Goal: Information Seeking & Learning: Learn about a topic

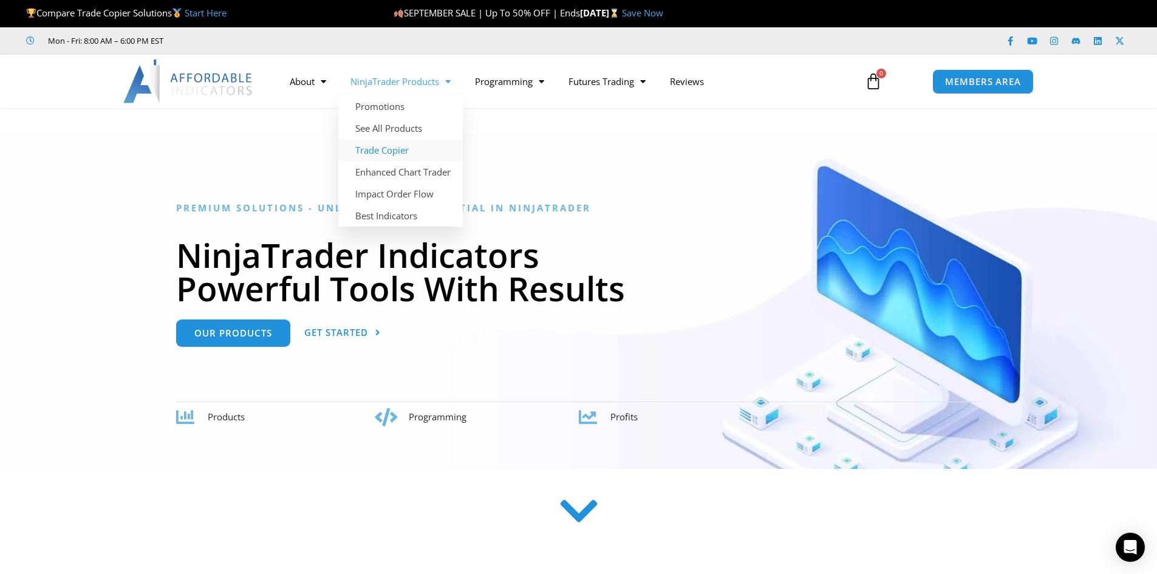
click at [391, 150] on link "Trade Copier" at bounding box center [400, 150] width 125 height 22
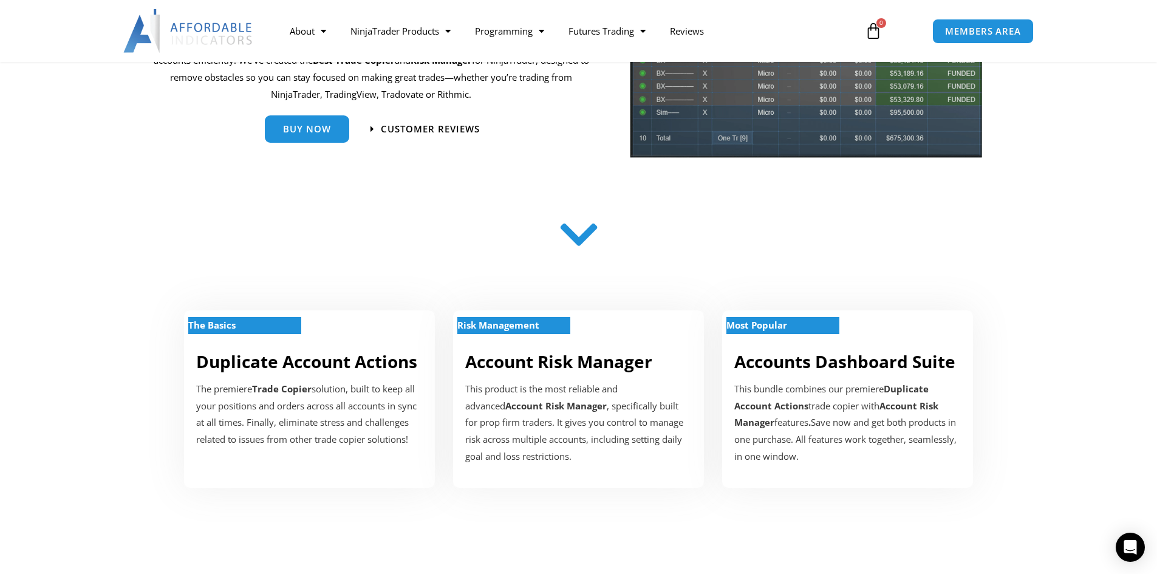
scroll to position [243, 0]
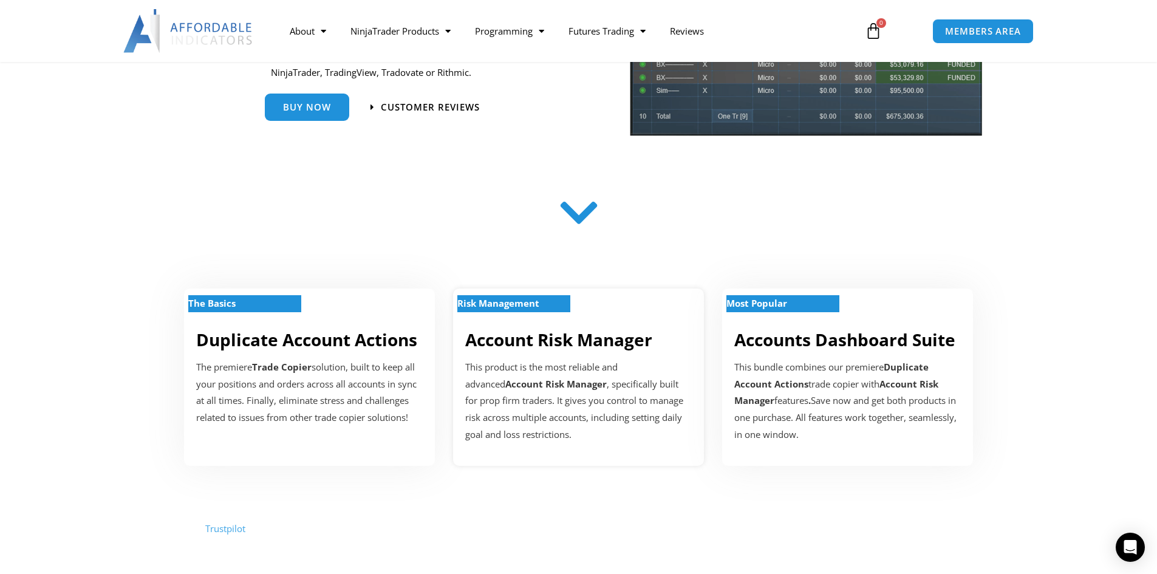
click at [524, 315] on div "Risk Management" at bounding box center [578, 312] width 227 height 10
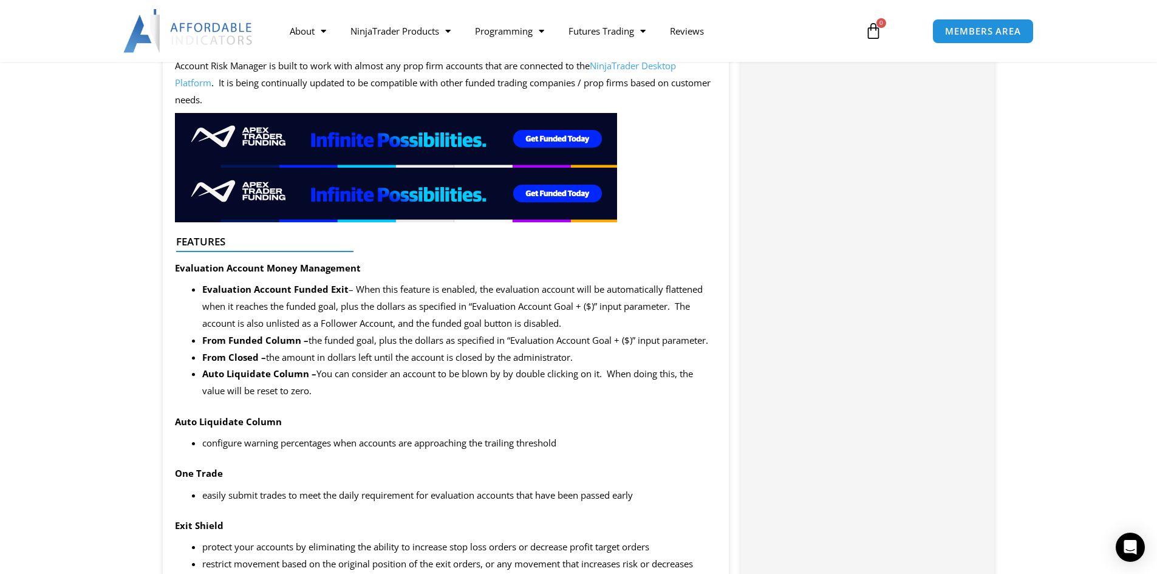
scroll to position [1033, 0]
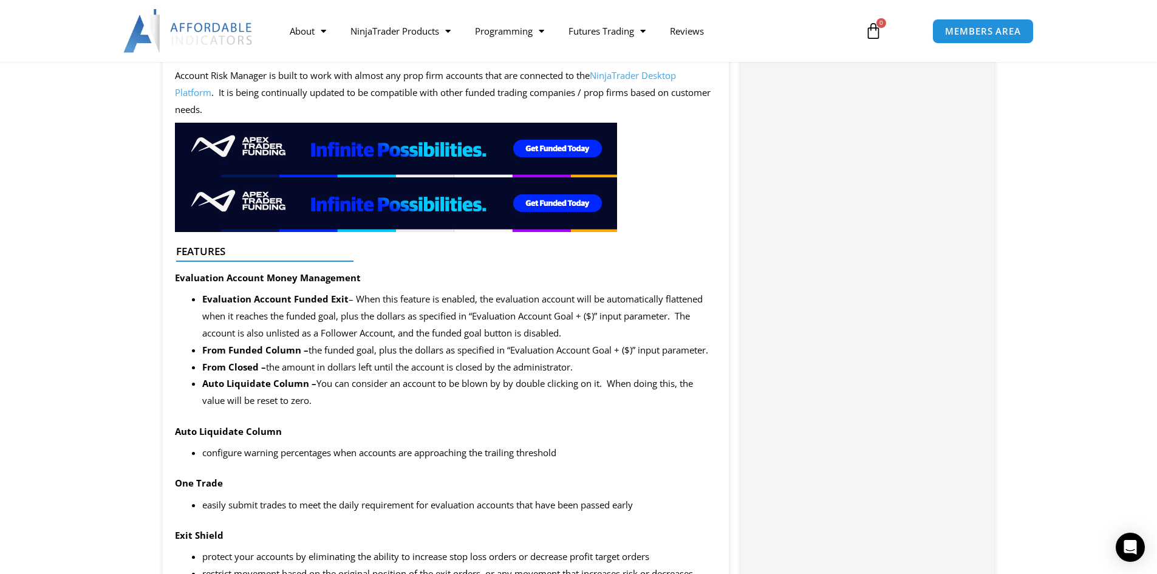
click at [502, 352] on span "From Funded Column – the funded goal, plus the dollars as specified in “Evaluat…" at bounding box center [455, 350] width 506 height 12
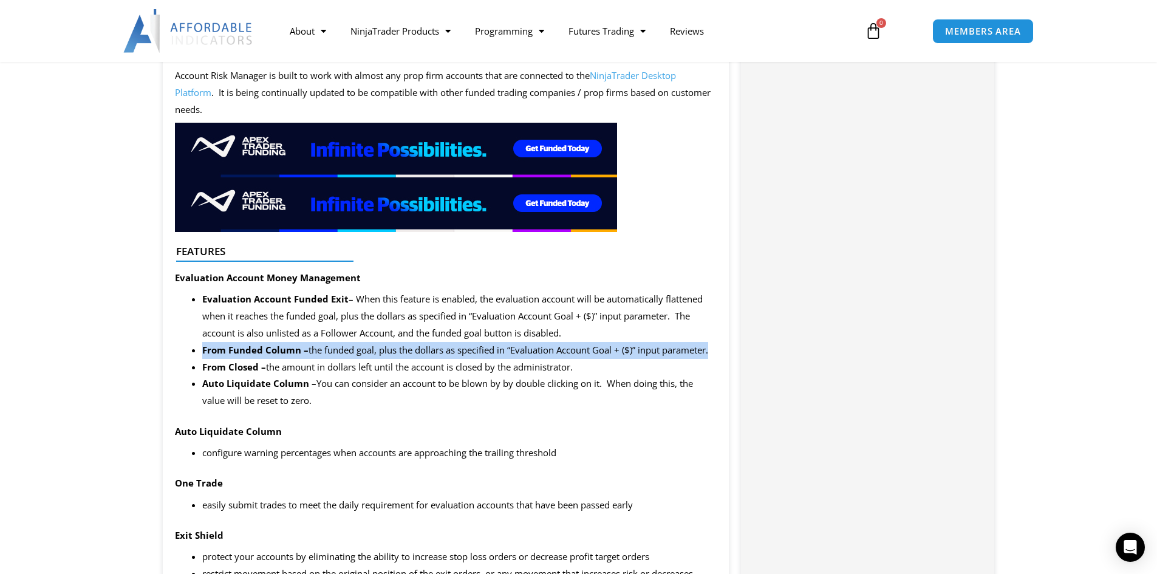
click at [502, 352] on span "From Funded Column – the funded goal, plus the dollars as specified in “Evaluat…" at bounding box center [455, 350] width 506 height 12
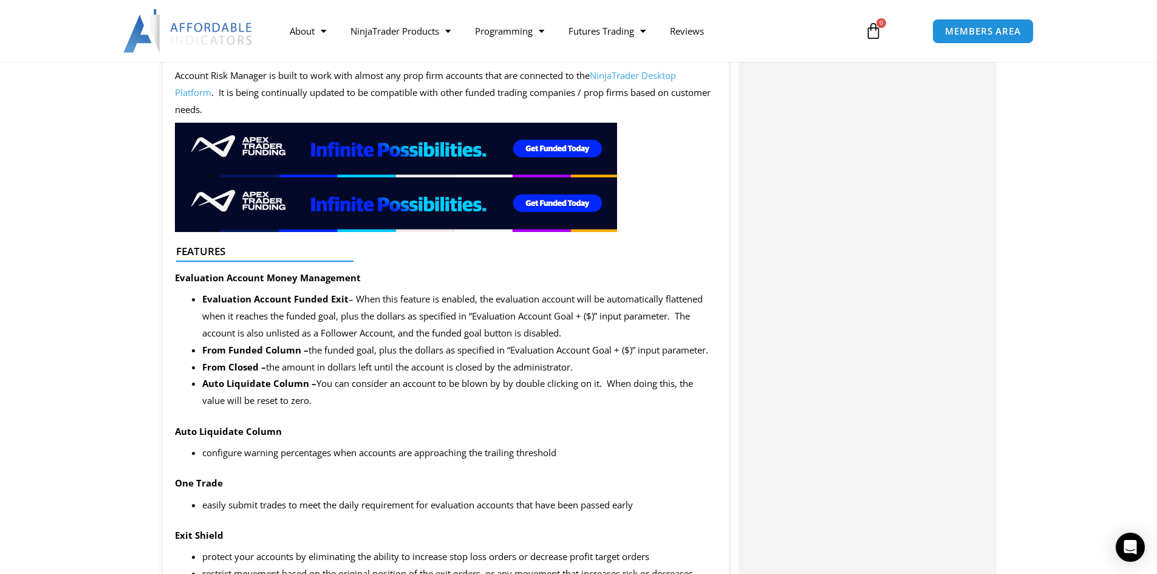
click at [456, 371] on li "From Closed – the amount in dollars left until the account is closed by the adm…" at bounding box center [459, 367] width 515 height 17
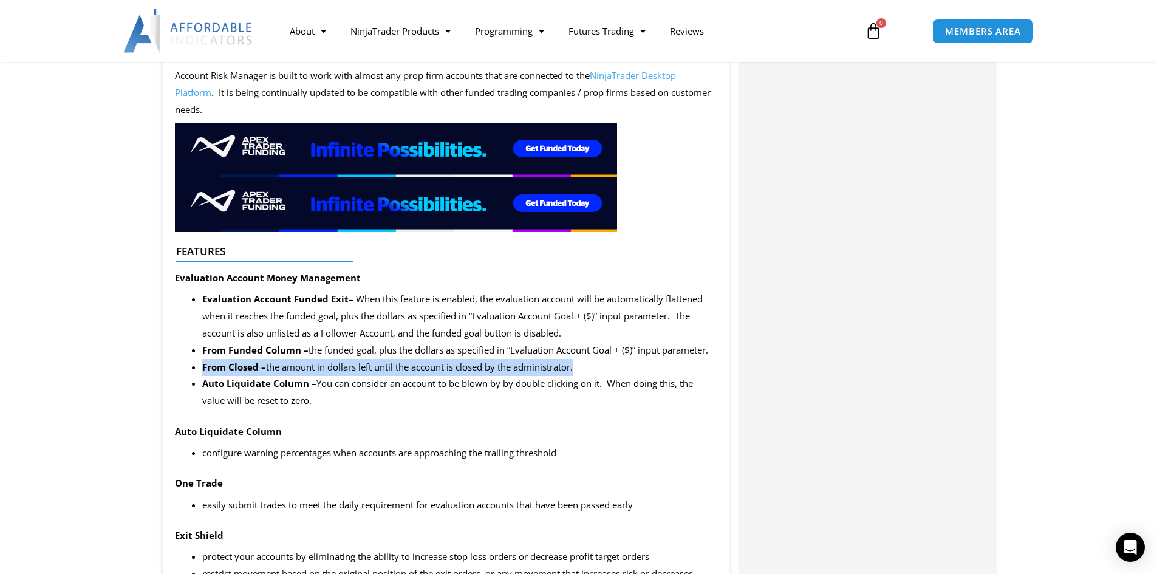
click at [456, 371] on li "From Closed – the amount in dollars left until the account is closed by the adm…" at bounding box center [459, 367] width 515 height 17
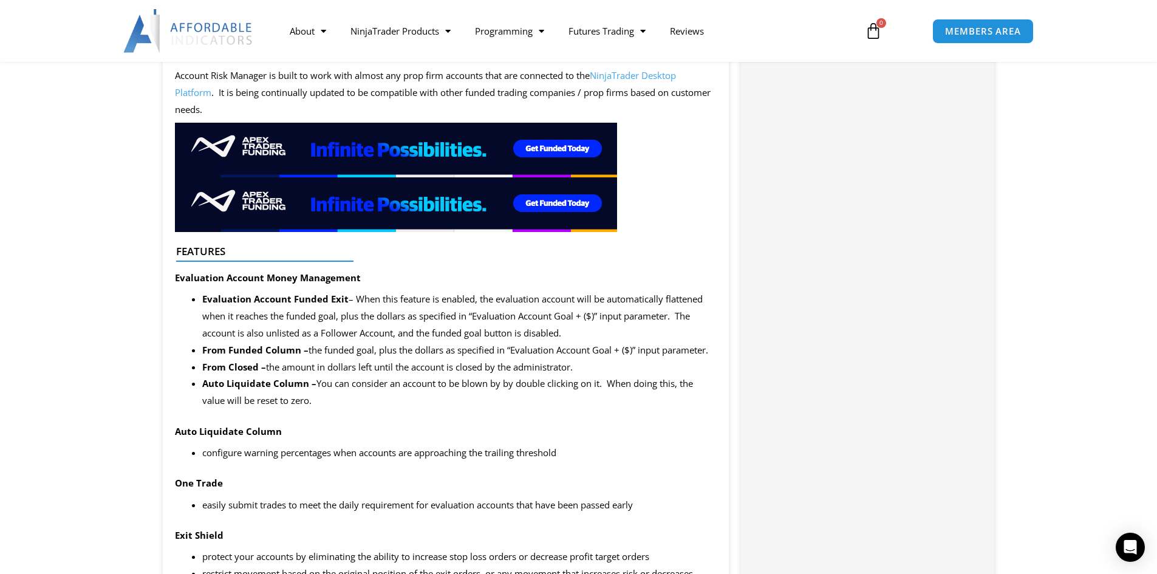
click at [449, 386] on span "Auto Liquidate Column – You can consider an account to be blown by by double cl…" at bounding box center [447, 391] width 491 height 29
click at [448, 386] on span "Auto Liquidate Column – You can consider an account to be blown by by double cl…" at bounding box center [447, 391] width 491 height 29
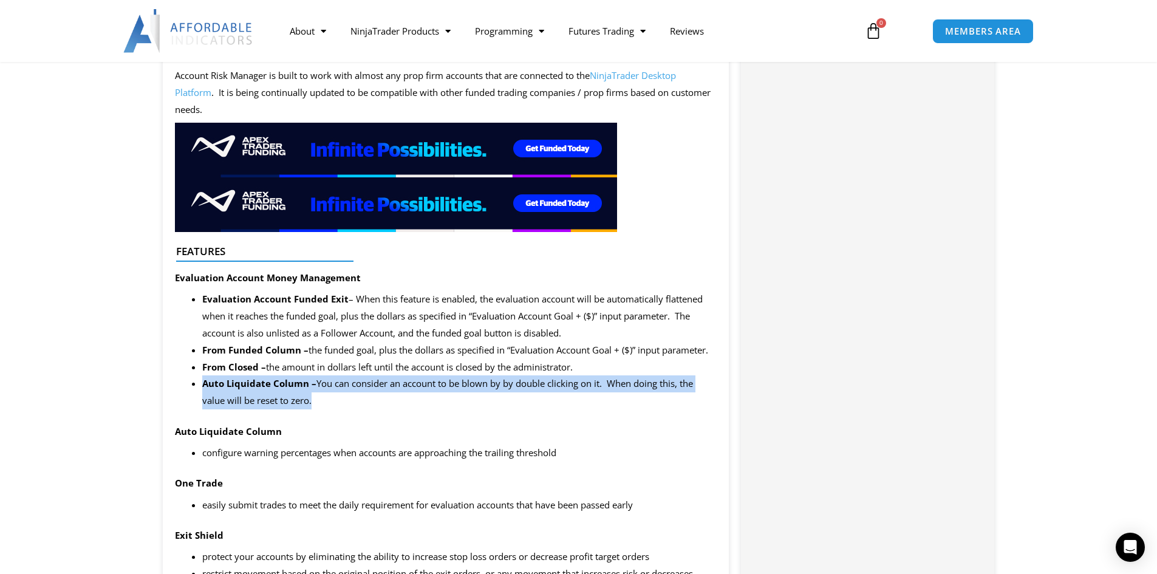
click at [448, 386] on span "Auto Liquidate Column – You can consider an account to be blown by by double cl…" at bounding box center [447, 391] width 491 height 29
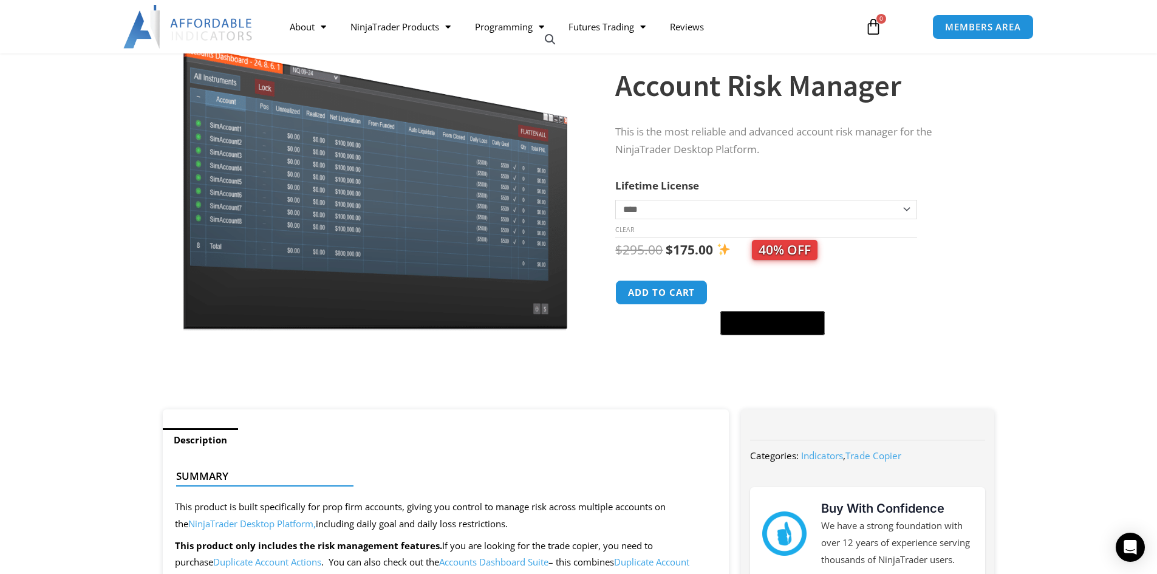
scroll to position [61, 0]
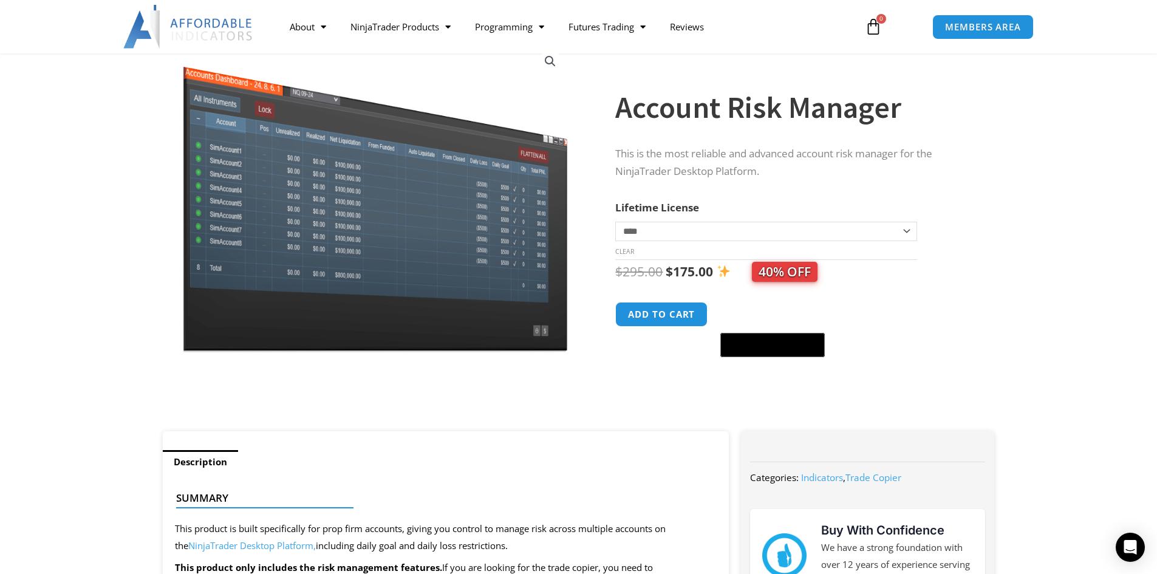
click at [673, 230] on select "**********" at bounding box center [765, 231] width 301 height 19
click at [672, 230] on select "**********" at bounding box center [765, 231] width 301 height 19
click at [998, 207] on div "**********" at bounding box center [807, 231] width 385 height 399
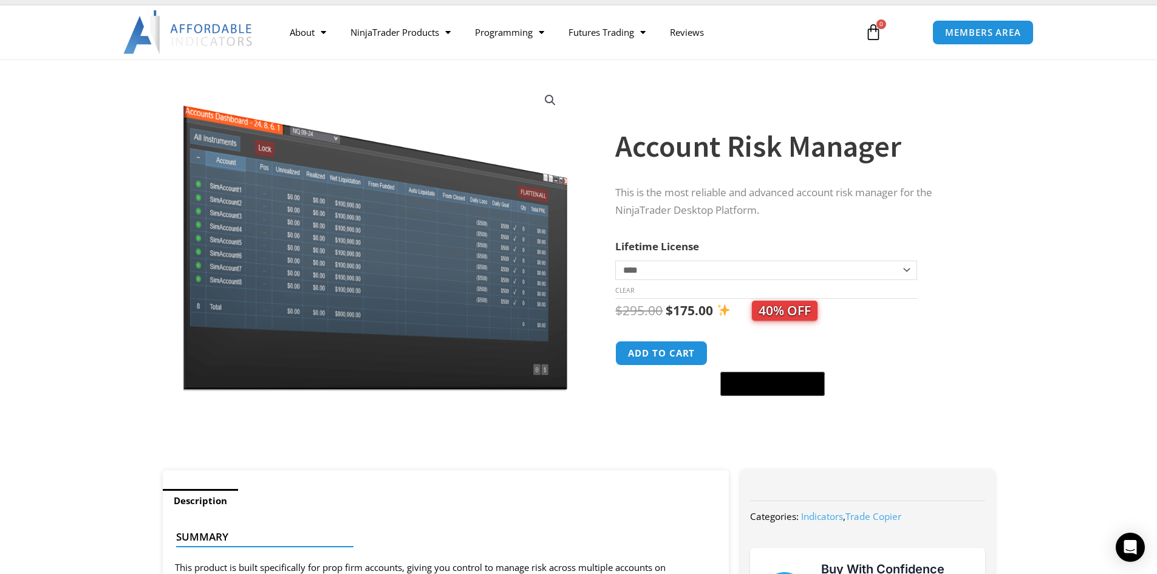
scroll to position [0, 0]
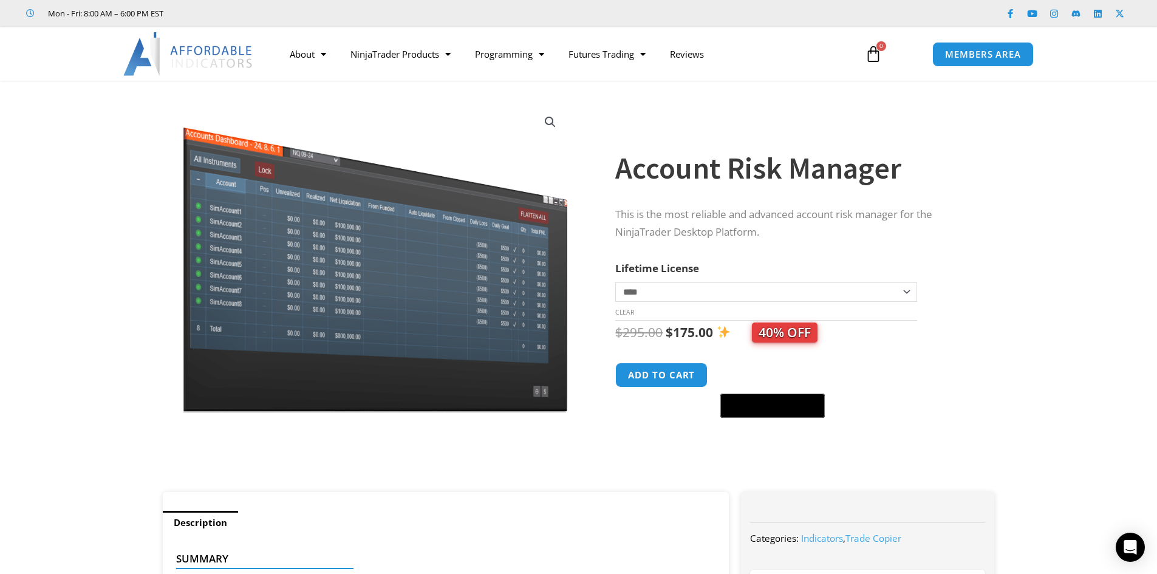
click at [757, 154] on h1 "Account Risk Manager" at bounding box center [792, 168] width 355 height 43
click at [679, 174] on h1 "Account Risk Manager" at bounding box center [792, 168] width 355 height 43
click at [676, 176] on h1 "Account Risk Manager" at bounding box center [792, 168] width 355 height 43
click at [673, 177] on h1 "Account Risk Manager" at bounding box center [792, 168] width 355 height 43
click at [671, 179] on h1 "Account Risk Manager" at bounding box center [792, 168] width 355 height 43
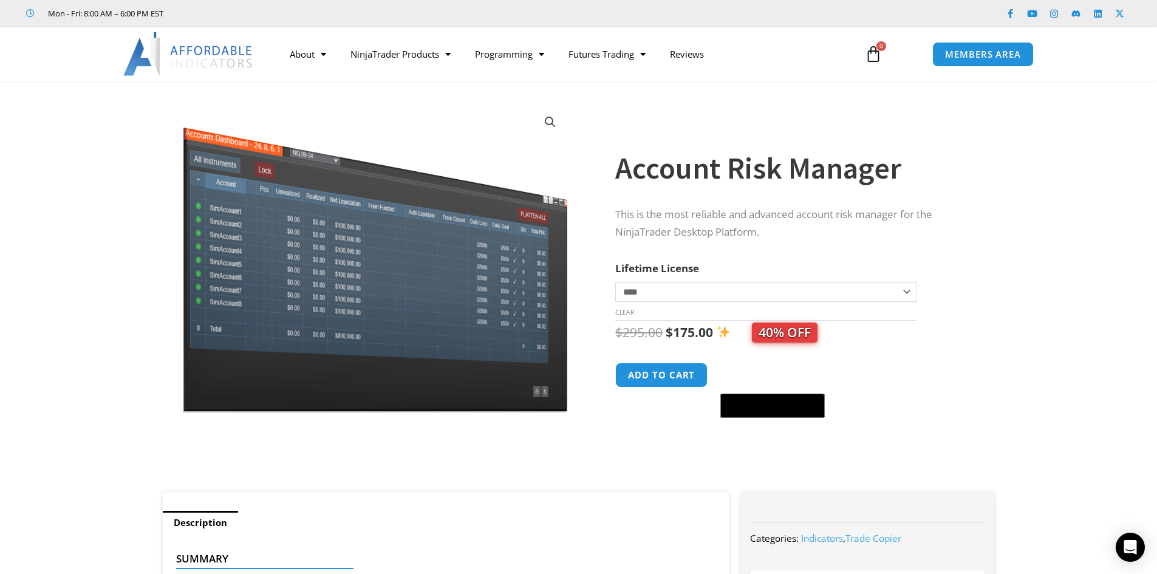
click at [654, 193] on div "**********" at bounding box center [792, 282] width 355 height 420
click at [654, 172] on h1 "Account Risk Manager" at bounding box center [792, 168] width 355 height 43
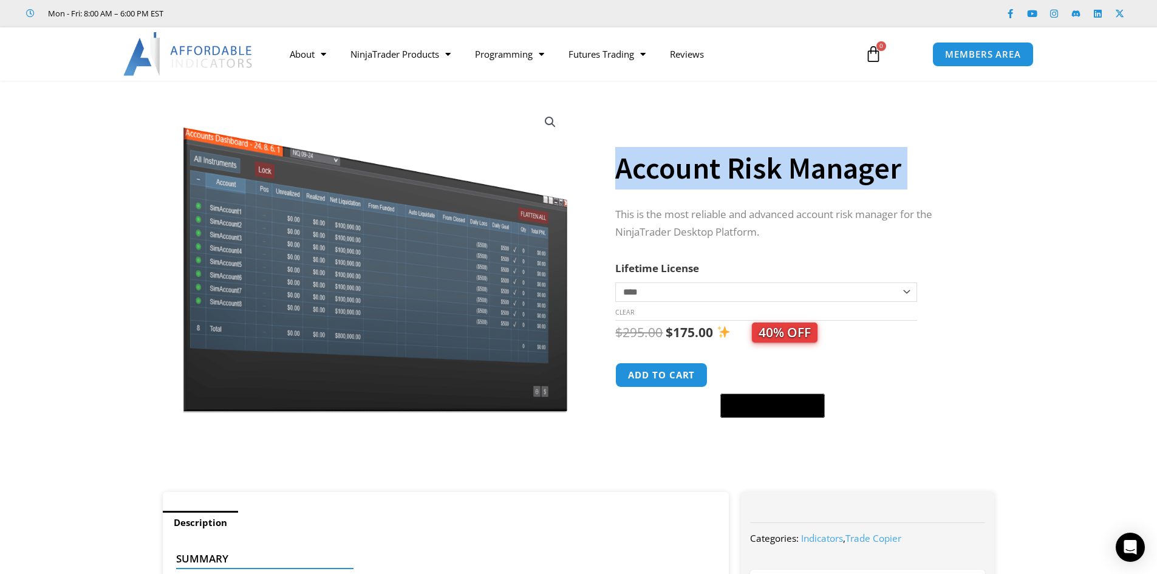
click at [675, 190] on div "Account Risk Manager" at bounding box center [792, 158] width 355 height 71
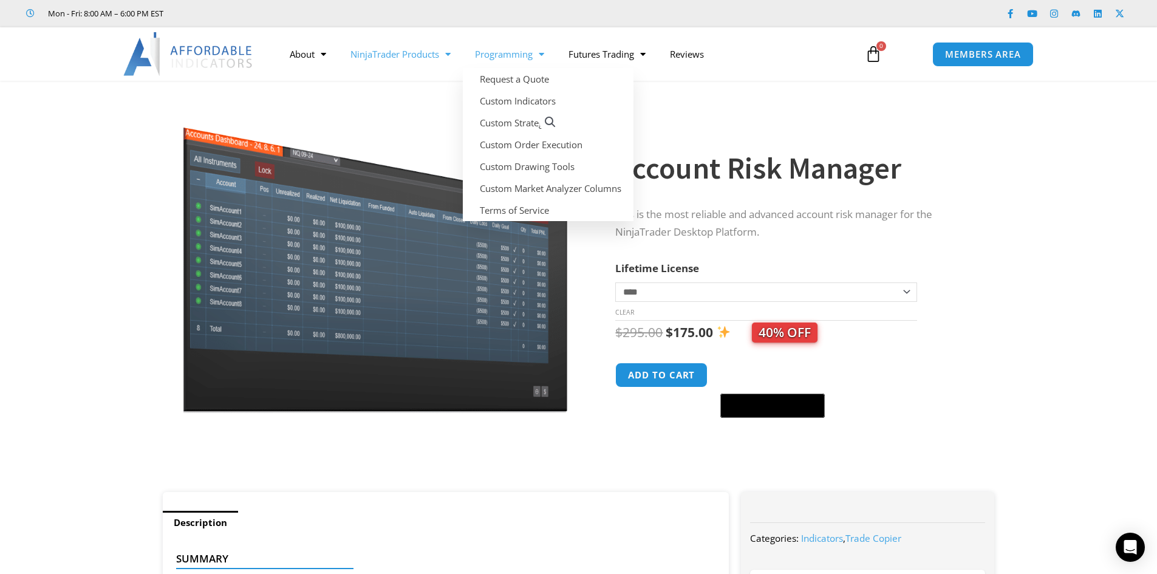
click at [413, 57] on link "NinjaTrader Products" at bounding box center [400, 54] width 125 height 28
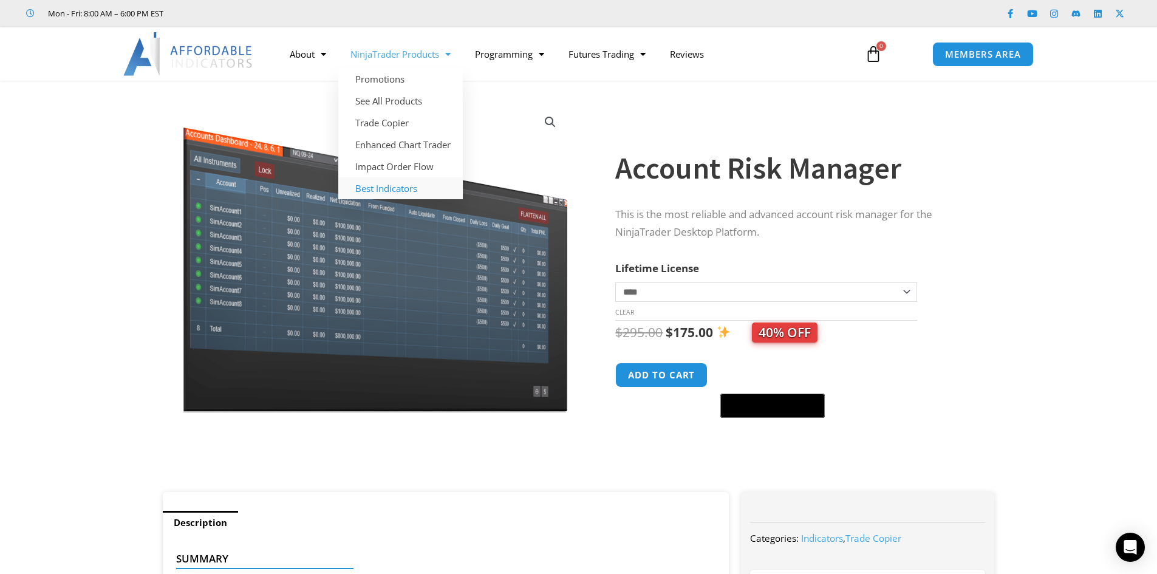
click at [387, 190] on link "Best Indicators" at bounding box center [400, 188] width 125 height 22
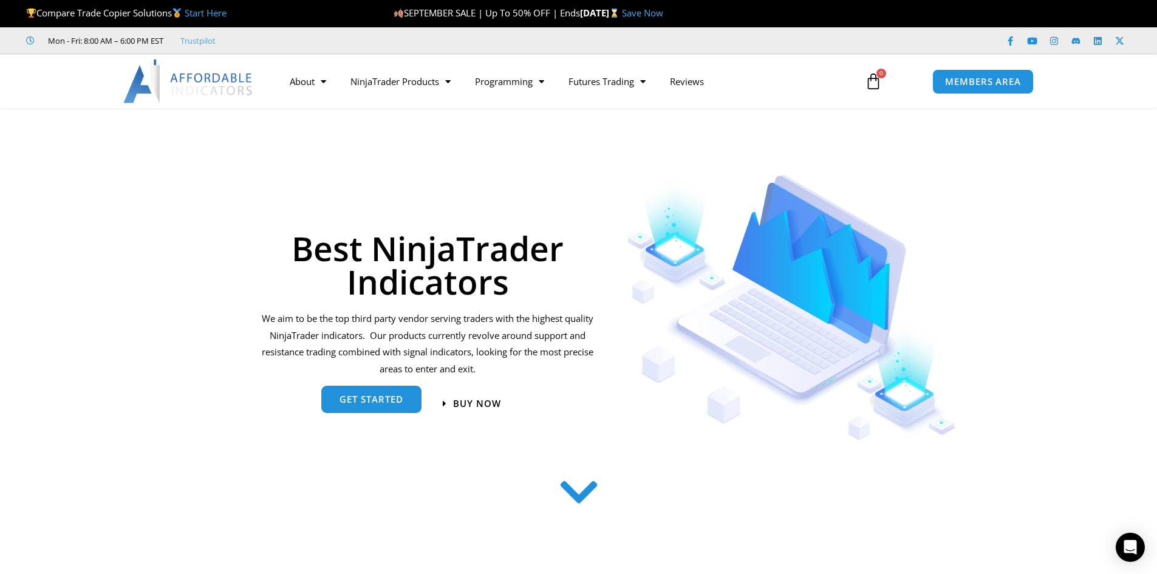
click at [354, 400] on span "get started" at bounding box center [372, 399] width 64 height 9
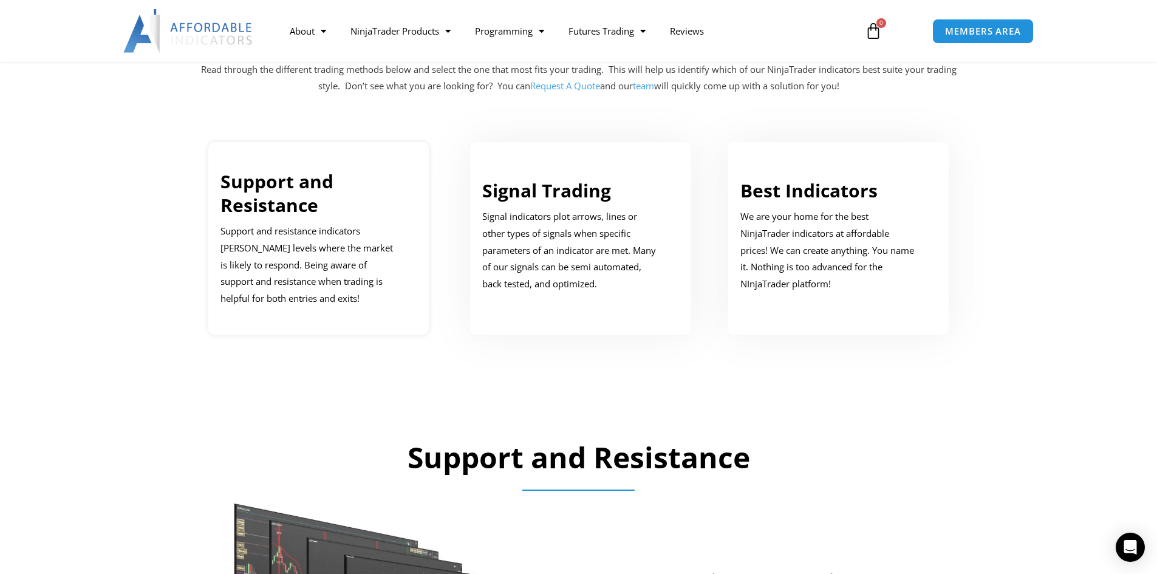
scroll to position [614, 0]
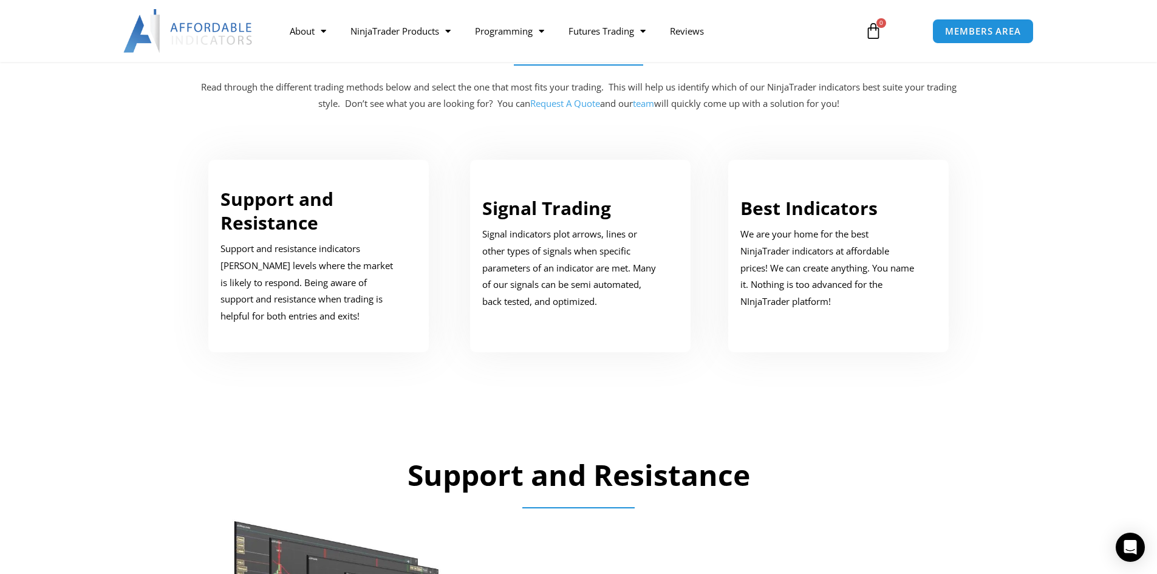
click at [533, 131] on div at bounding box center [578, 216] width 759 height 402
click at [1008, 111] on section "Choose Your Style Read through the different trading methods below and select t…" at bounding box center [578, 204] width 1157 height 426
drag, startPoint x: 1156, startPoint y: 137, endPoint x: 1162, endPoint y: 168, distance: 31.6
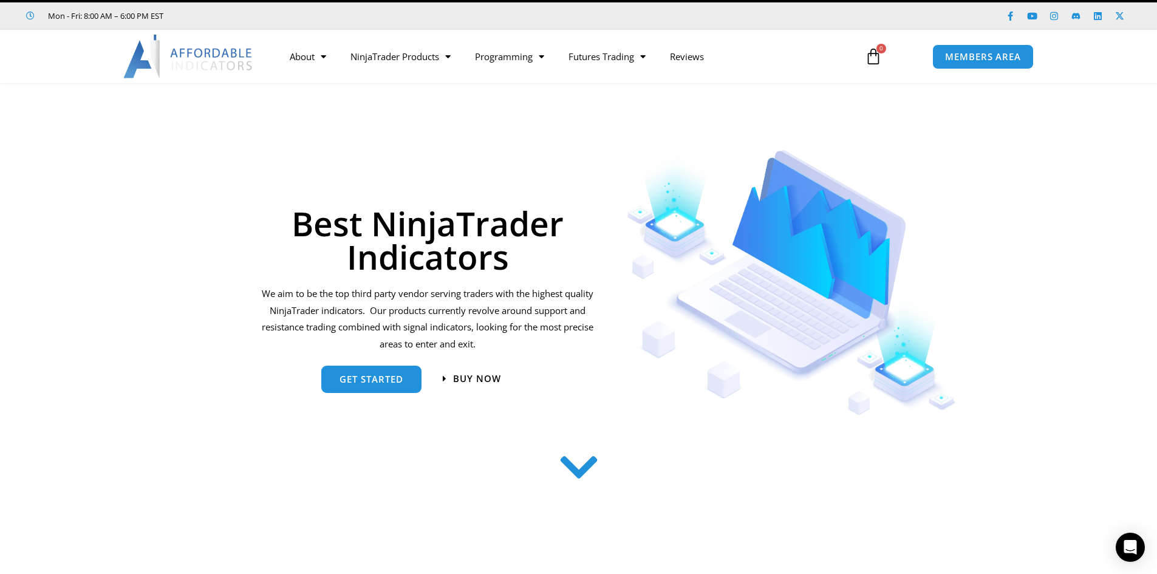
scroll to position [0, 0]
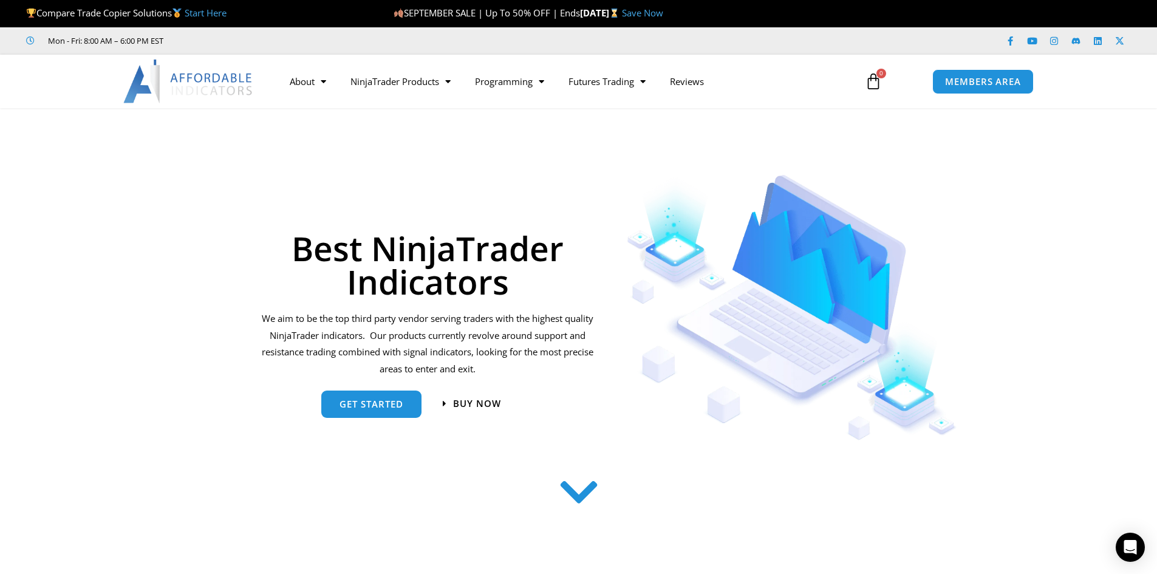
click at [446, 273] on h1 "Best NinjaTrader Indicators" at bounding box center [428, 264] width 336 height 67
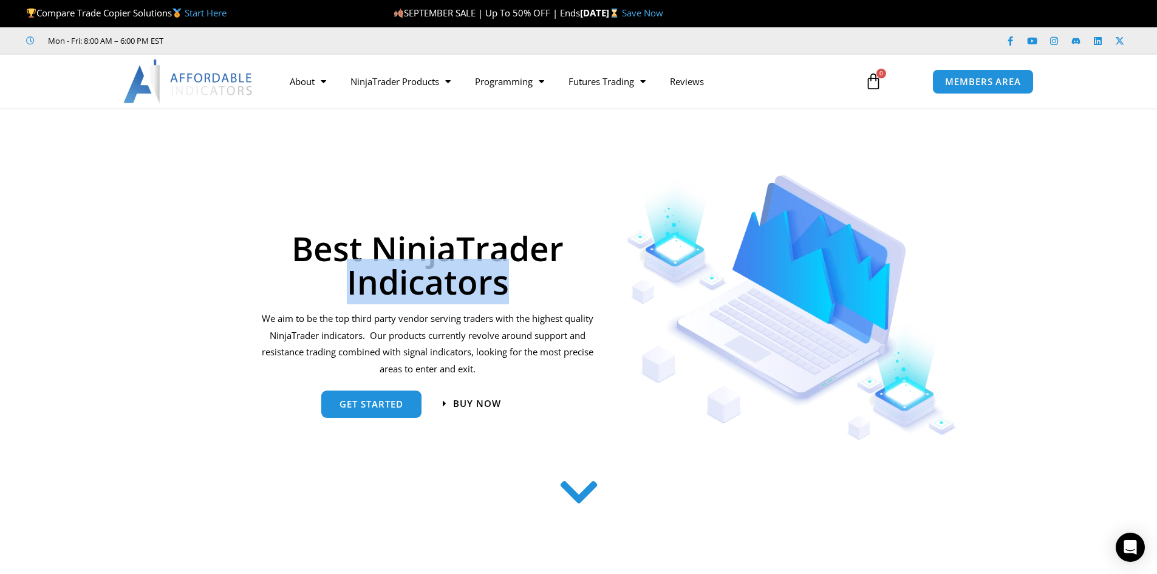
click at [446, 273] on h1 "Best NinjaTrader Indicators" at bounding box center [428, 264] width 336 height 67
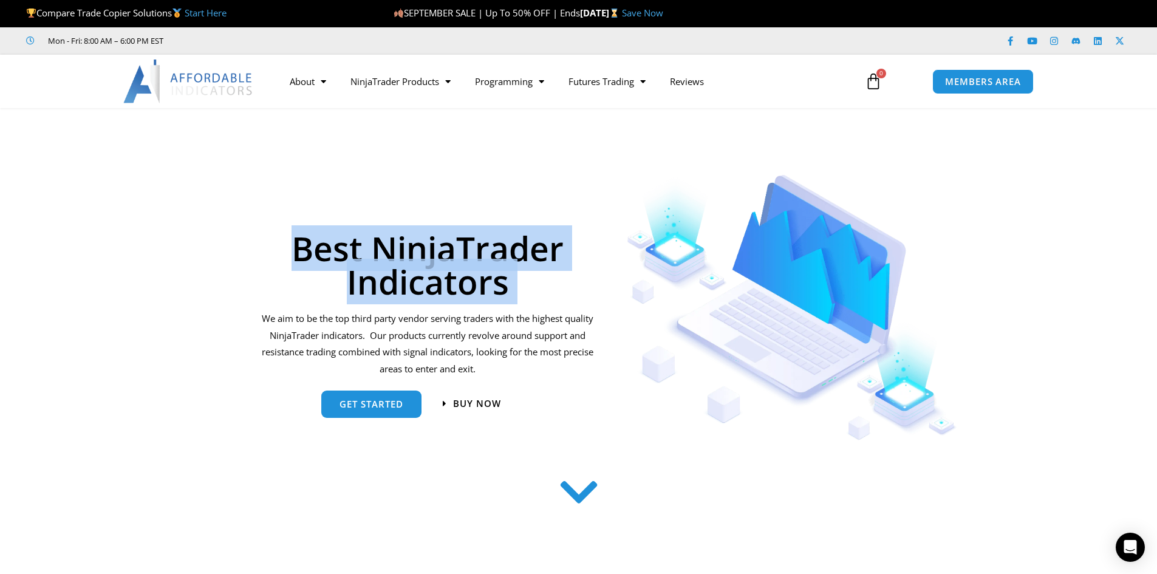
click at [446, 273] on h1 "Best NinjaTrader Indicators" at bounding box center [428, 264] width 336 height 67
click at [582, 259] on h1 "Best NinjaTrader Indicators" at bounding box center [428, 264] width 336 height 67
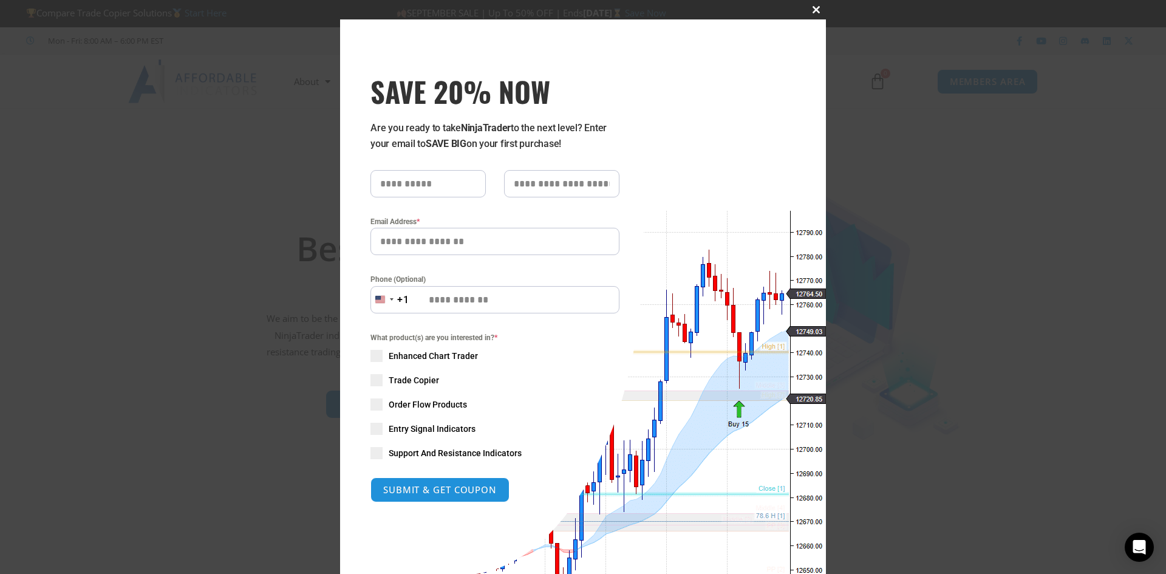
click at [810, 10] on span "SAVE 20% NOW popup" at bounding box center [816, 9] width 19 height 7
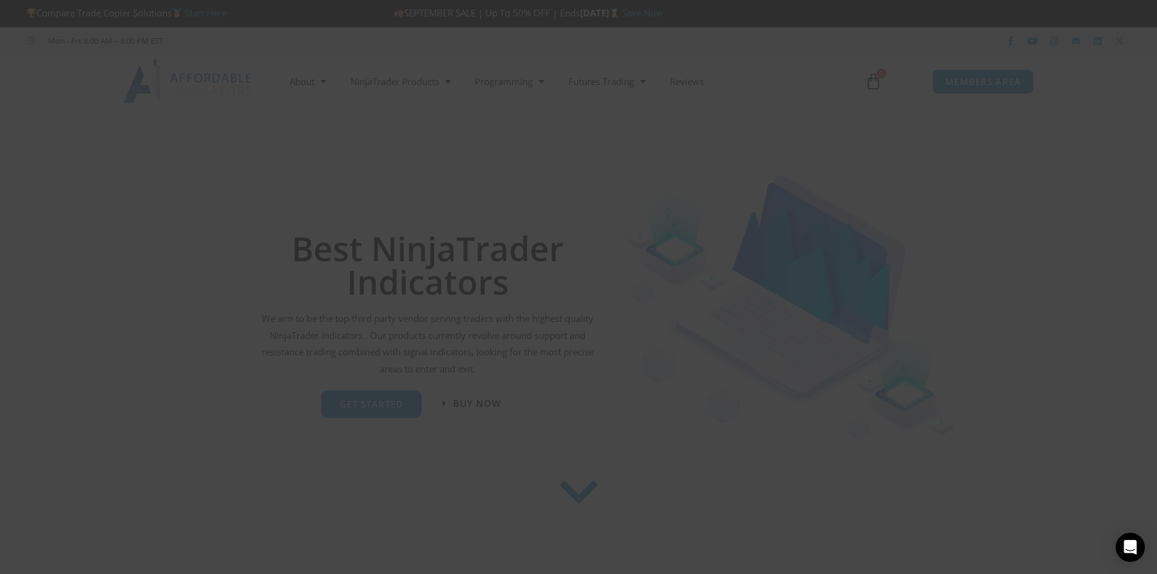
click at [980, 292] on div at bounding box center [807, 302] width 405 height 290
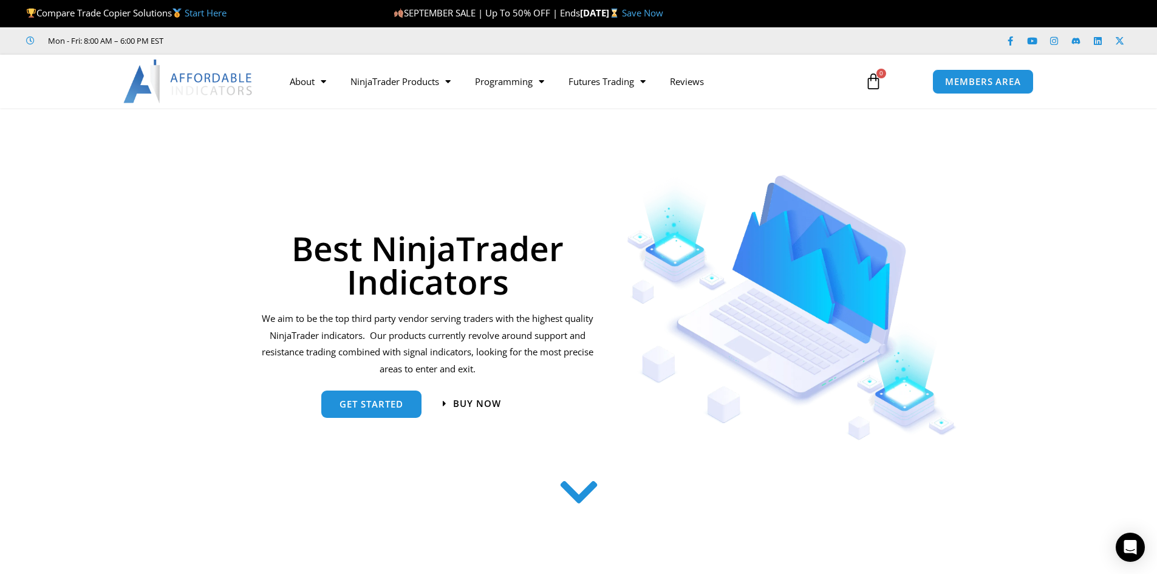
click at [978, 287] on div at bounding box center [792, 302] width 375 height 290
click at [1043, 273] on section "Best NinjaTrader Indicators We aim to be the top third party vendor serving tra…" at bounding box center [578, 302] width 1157 height 290
click at [760, 338] on img at bounding box center [792, 307] width 330 height 265
click at [402, 256] on h1 "Best NinjaTrader Indicators" at bounding box center [428, 264] width 336 height 67
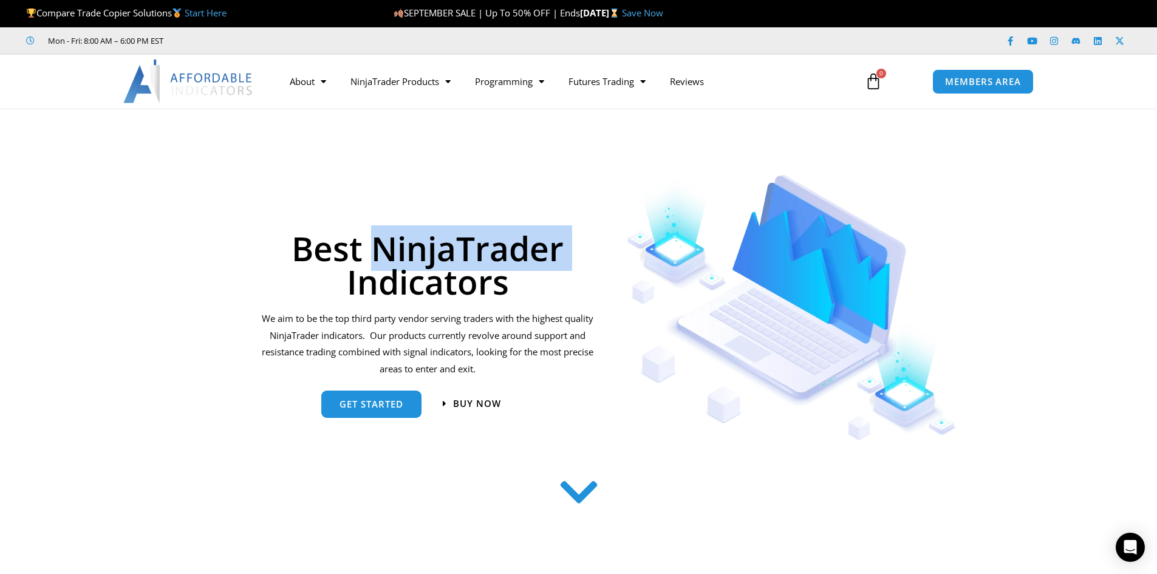
click at [402, 256] on h1 "Best NinjaTrader Indicators" at bounding box center [428, 264] width 336 height 67
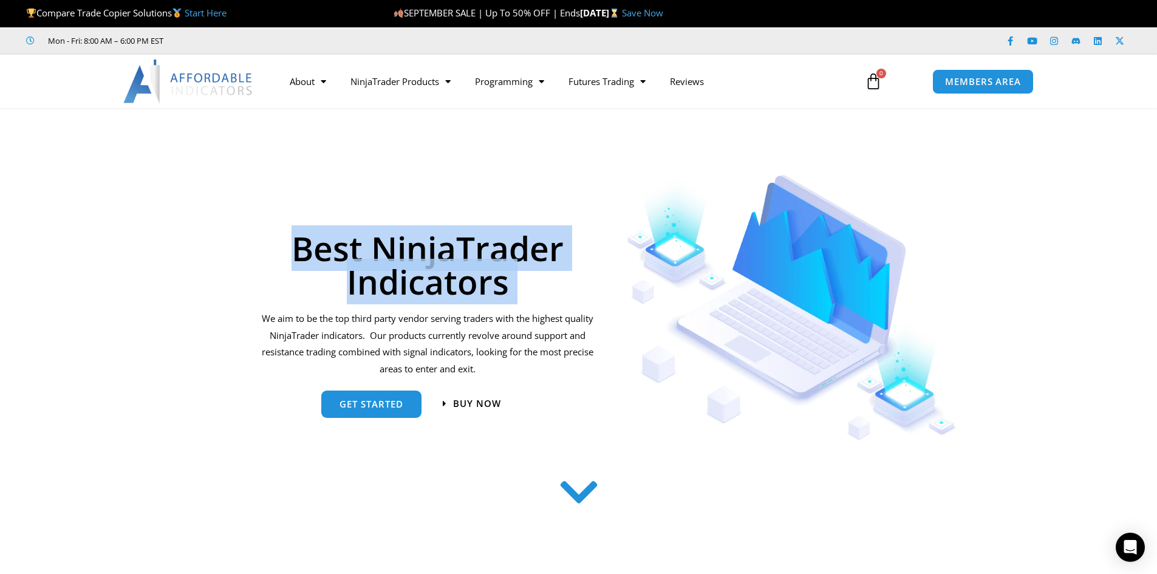
click at [402, 256] on h1 "Best NinjaTrader Indicators" at bounding box center [428, 264] width 336 height 67
click at [417, 291] on h1 "Best NinjaTrader Indicators" at bounding box center [428, 264] width 336 height 67
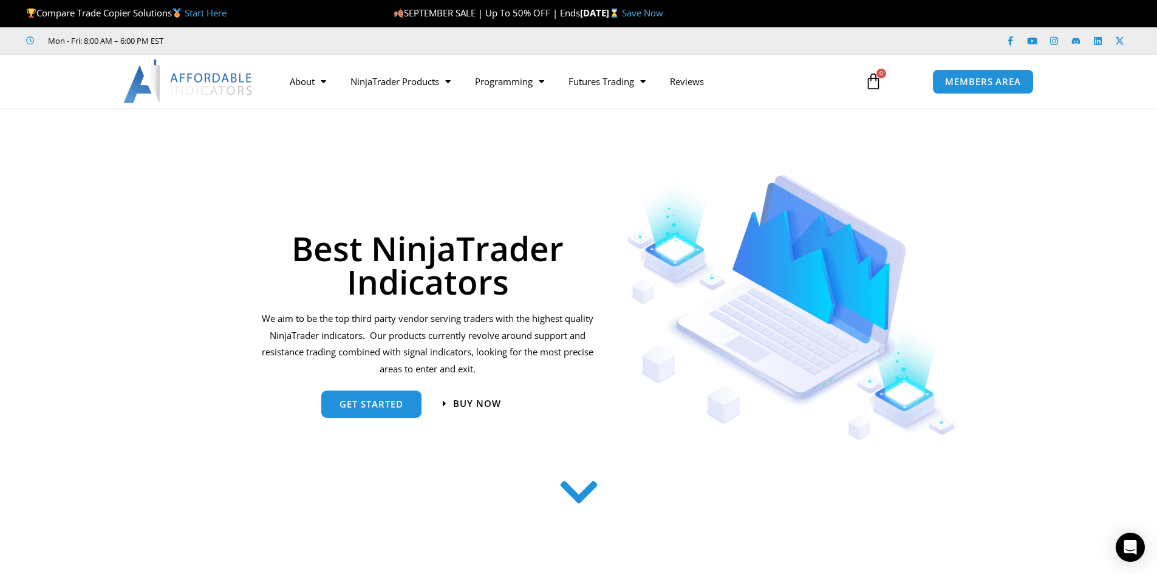
click at [417, 293] on h1 "Best NinjaTrader Indicators" at bounding box center [428, 264] width 336 height 67
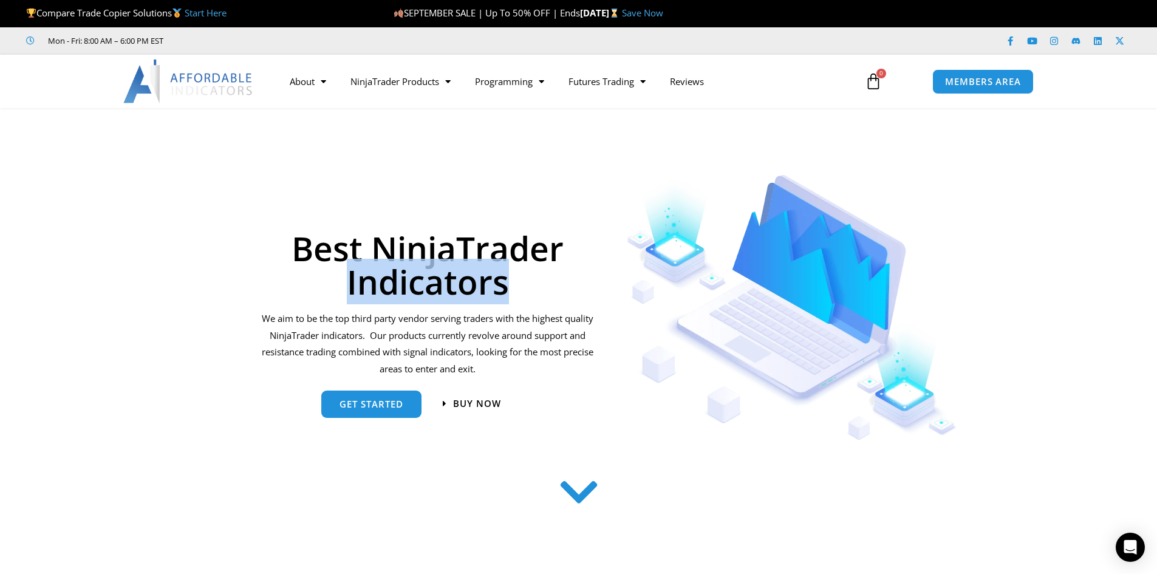
click at [417, 293] on h1 "Best NinjaTrader Indicators" at bounding box center [428, 264] width 336 height 67
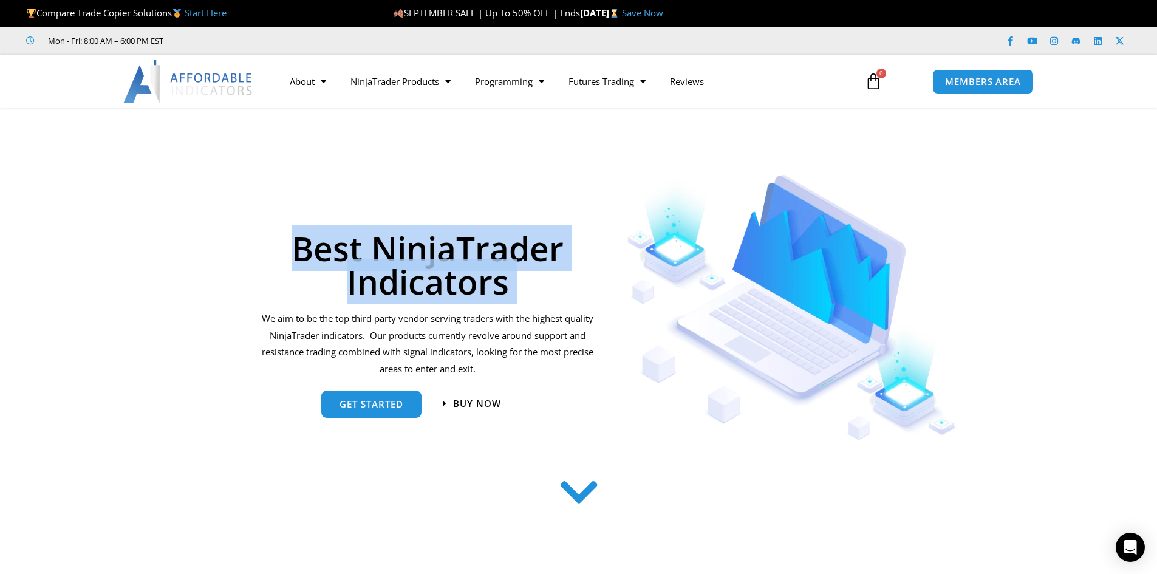
click at [417, 293] on h1 "Best NinjaTrader Indicators" at bounding box center [428, 264] width 336 height 67
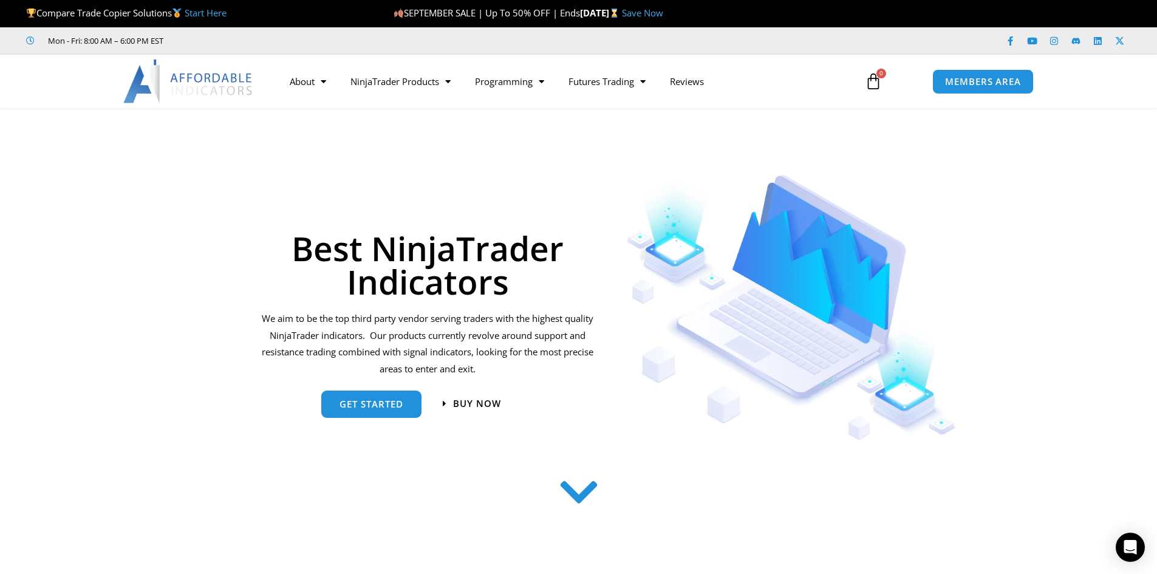
click at [445, 341] on p "We aim to be the top third party vendor serving traders with the highest qualit…" at bounding box center [428, 343] width 336 height 67
click at [445, 342] on p "We aim to be the top third party vendor serving traders with the highest qualit…" at bounding box center [428, 343] width 336 height 67
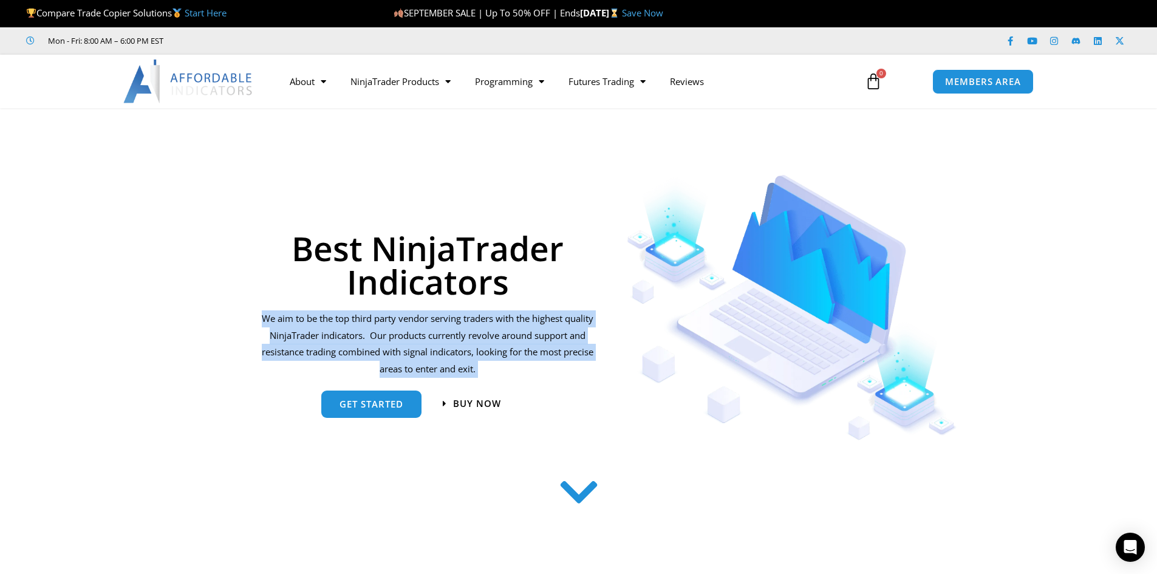
click at [445, 342] on p "We aim to be the top third party vendor serving traders with the highest qualit…" at bounding box center [428, 343] width 336 height 67
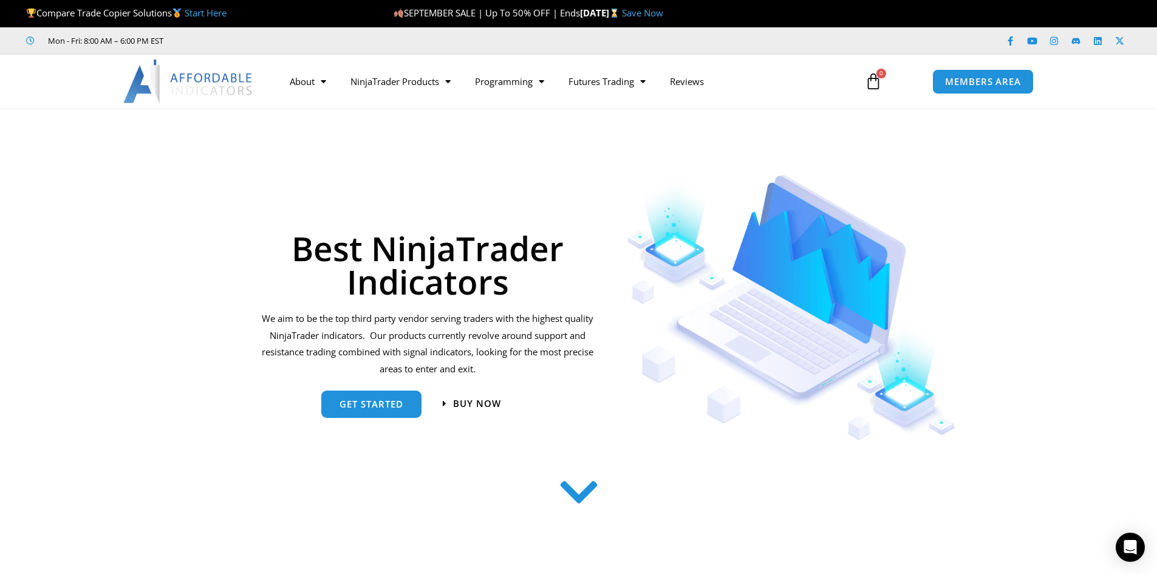
click at [397, 245] on h1 "Best NinjaTrader Indicators" at bounding box center [428, 264] width 336 height 67
